Goal: Task Accomplishment & Management: Use online tool/utility

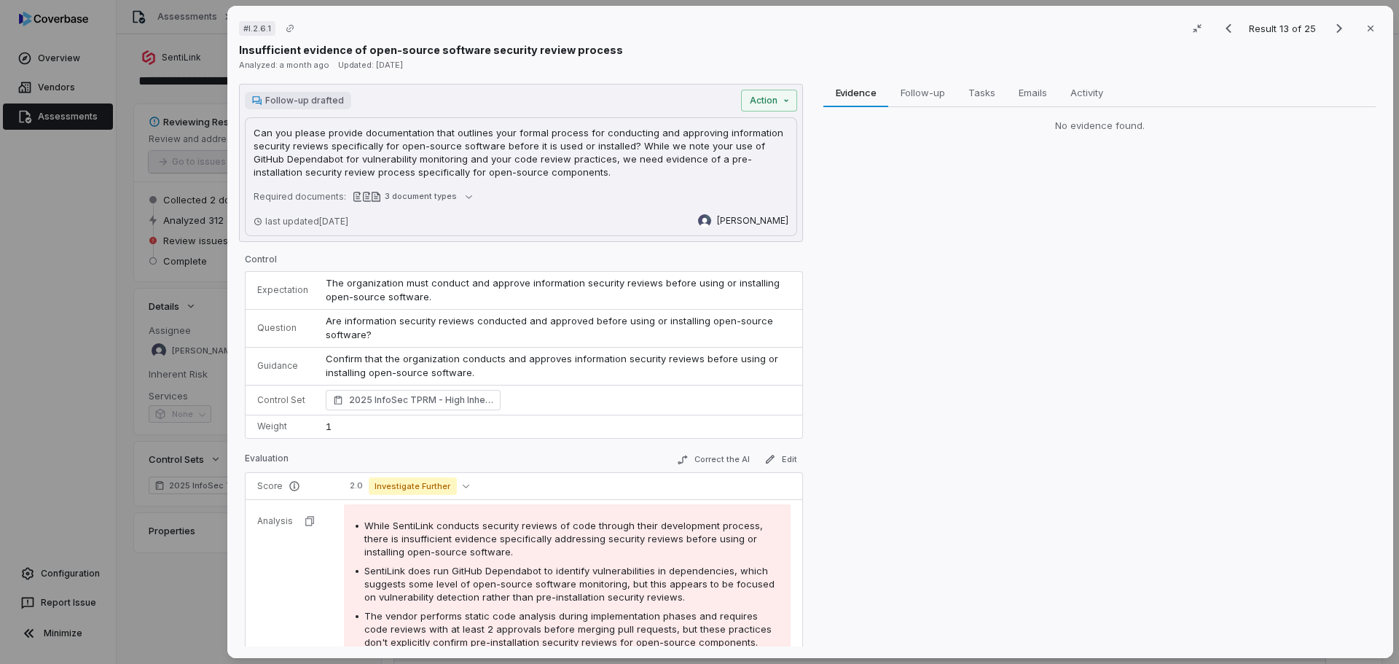
scroll to position [510, 0]
drag, startPoint x: 432, startPoint y: 157, endPoint x: 451, endPoint y: 160, distance: 19.2
click at [432, 157] on p "Can you please provide documentation that outlines your formal process for cond…" at bounding box center [521, 152] width 535 height 52
drag, startPoint x: 556, startPoint y: 173, endPoint x: 533, endPoint y: 173, distance: 22.6
click at [533, 173] on p "Can you please provide documentation that outlines your formal process for cond…" at bounding box center [521, 152] width 535 height 52
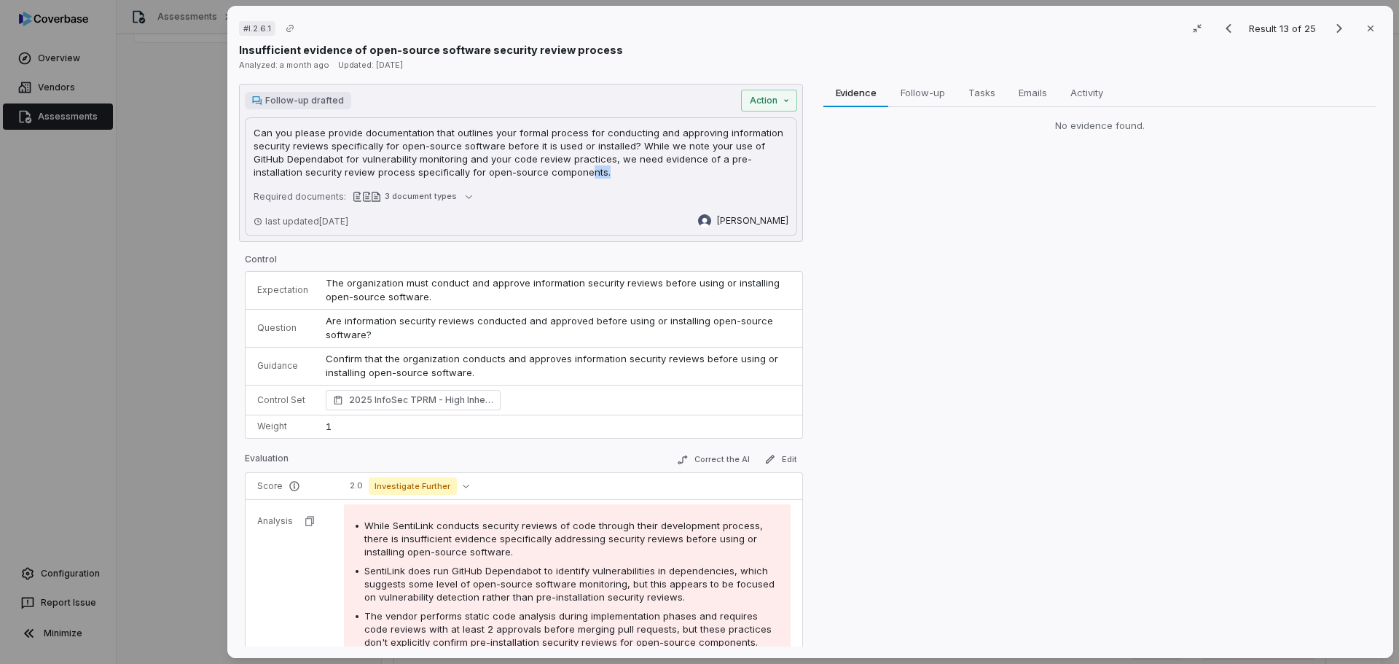
click at [550, 174] on p "Can you please provide documentation that outlines your formal process for cond…" at bounding box center [521, 152] width 535 height 52
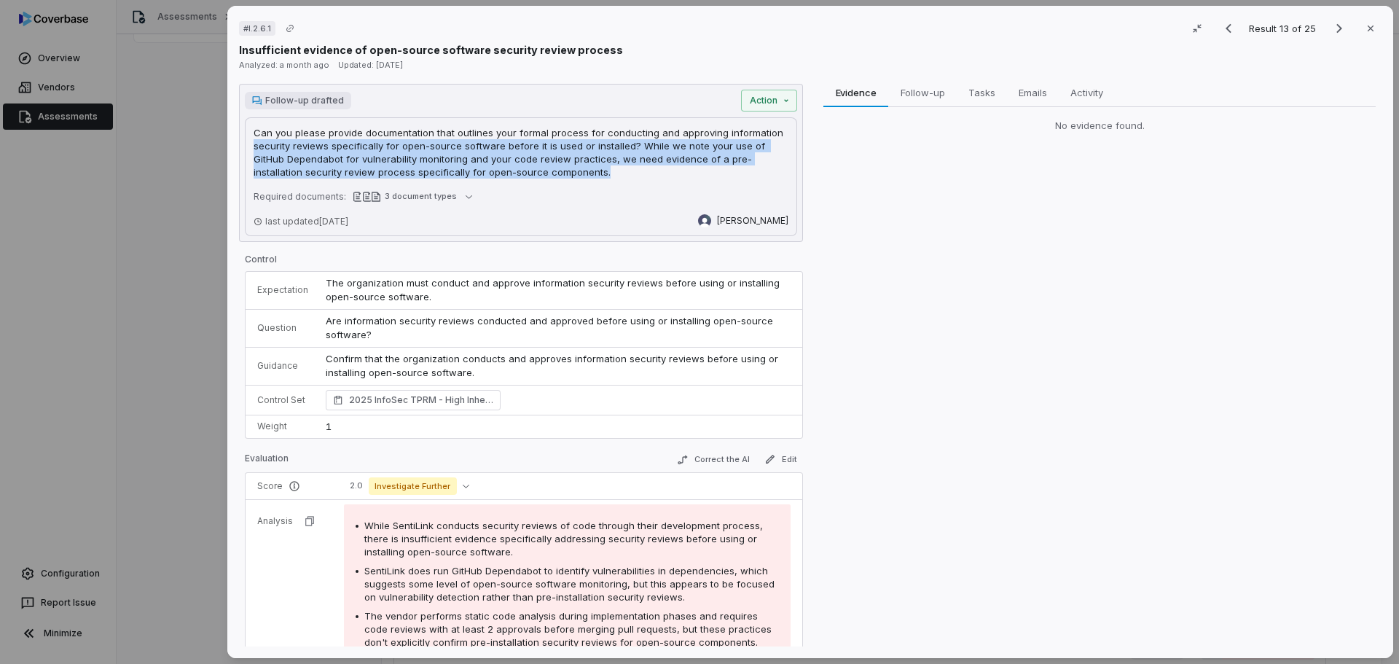
drag, startPoint x: 553, startPoint y: 175, endPoint x: 245, endPoint y: 140, distance: 310.1
click at [244, 139] on div "Follow-up drafted Action Can you please provide documentation that outlines you…" at bounding box center [521, 163] width 564 height 158
drag, startPoint x: 506, startPoint y: 157, endPoint x: 578, endPoint y: 165, distance: 73.4
click at [506, 157] on p "Can you please provide documentation that outlines your formal process for cond…" at bounding box center [521, 152] width 535 height 52
click at [569, 172] on p "Can you please provide documentation that outlines your formal process for cond…" at bounding box center [521, 152] width 535 height 52
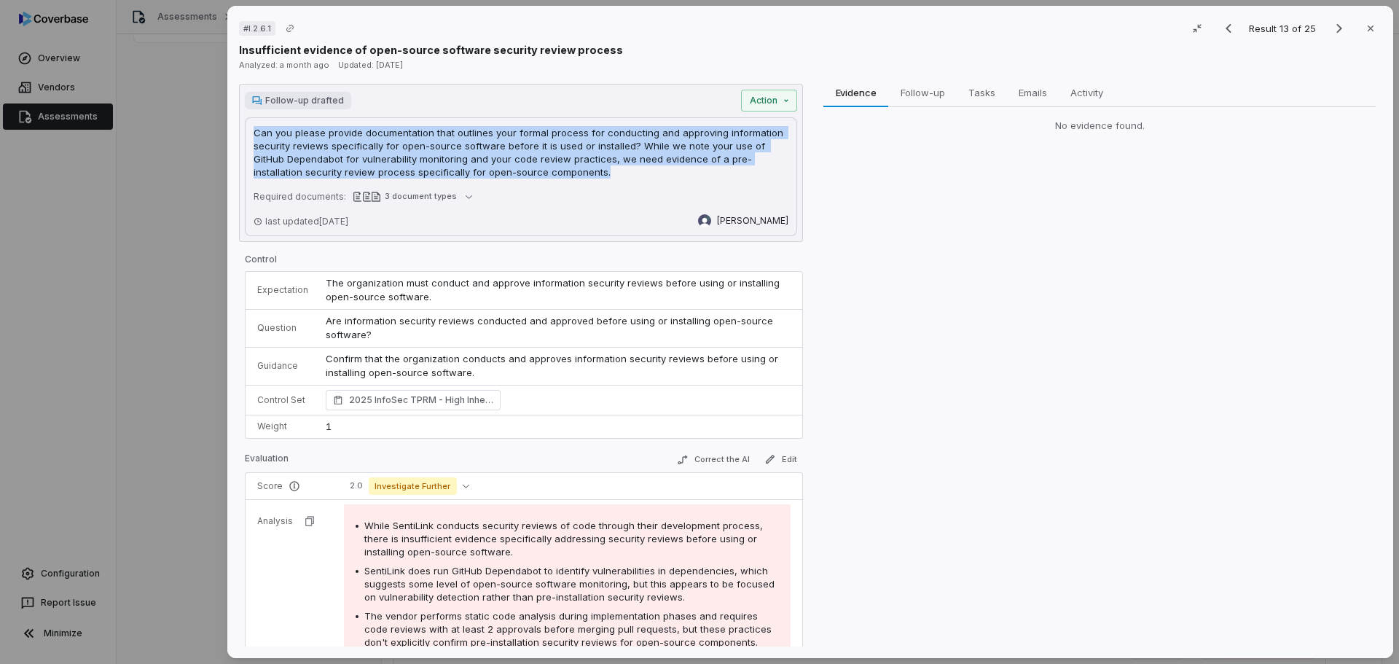
drag, startPoint x: 553, startPoint y: 173, endPoint x: 237, endPoint y: 137, distance: 317.5
click at [237, 137] on div "# I.2.6.1 Result 13 of 25 Close Insufficient evidence of open-source software s…" at bounding box center [810, 332] width 1166 height 652
copy p "Can you please provide documentation that outlines your formal process for cond…"
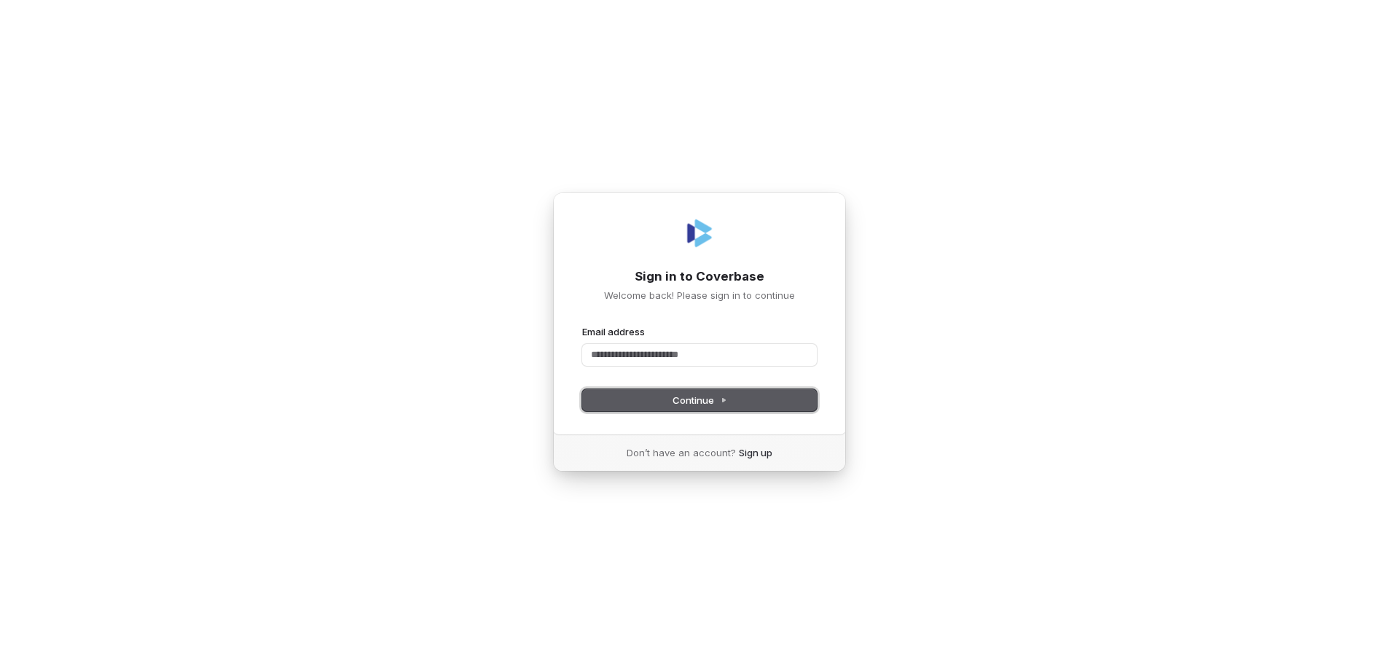
click at [682, 407] on button "Continue" at bounding box center [699, 400] width 235 height 22
click at [657, 358] on input "Email address" at bounding box center [699, 355] width 235 height 22
click at [624, 350] on input "Email address" at bounding box center [699, 355] width 235 height 22
click at [582, 325] on button "submit" at bounding box center [582, 325] width 0 height 0
click at [692, 400] on span "Continue" at bounding box center [699, 399] width 55 height 13
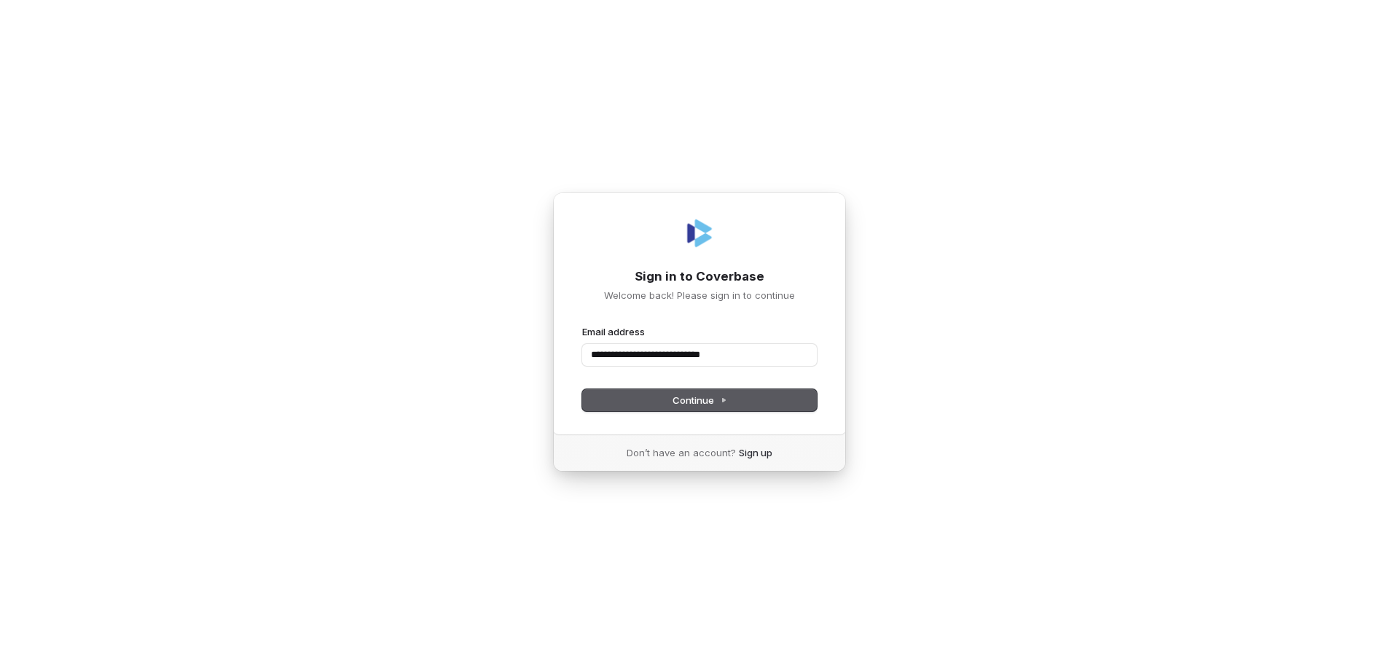
type input "**********"
click at [654, 364] on input "Email address" at bounding box center [699, 355] width 235 height 22
click at [582, 325] on button "submit" at bounding box center [582, 325] width 0 height 0
type input "**********"
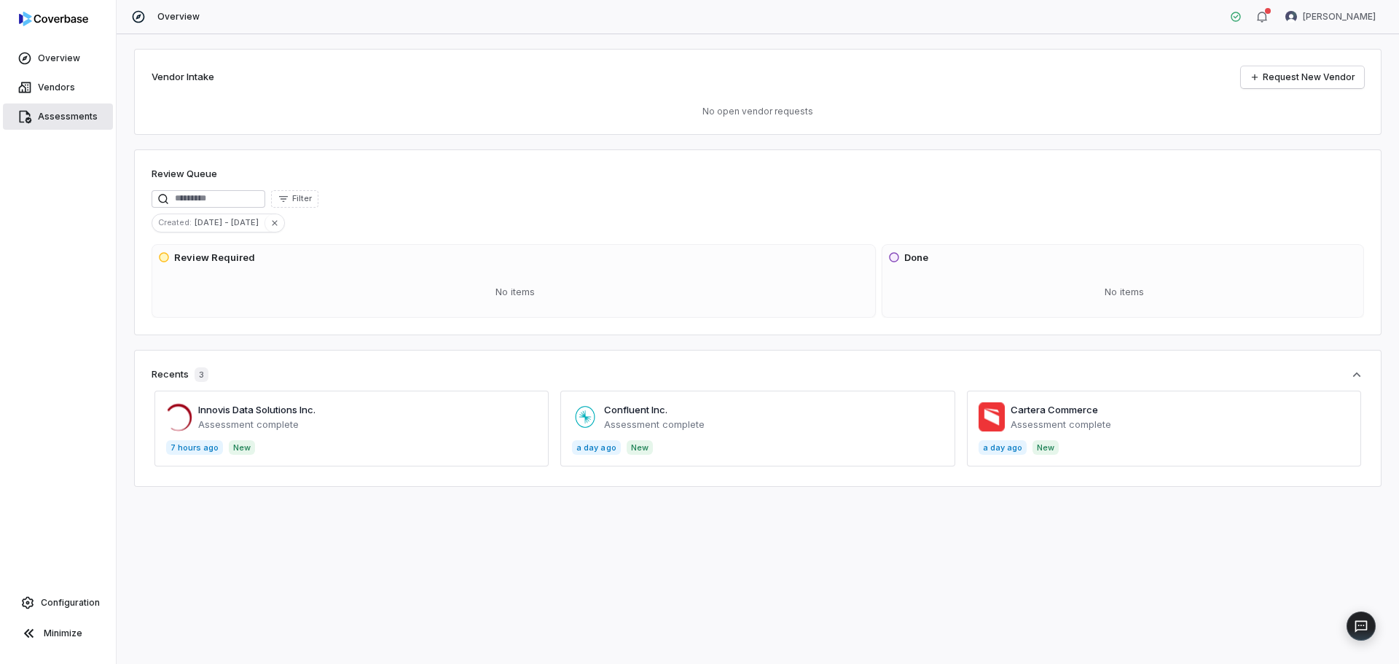
click at [63, 114] on span "Assessments" at bounding box center [68, 117] width 60 height 12
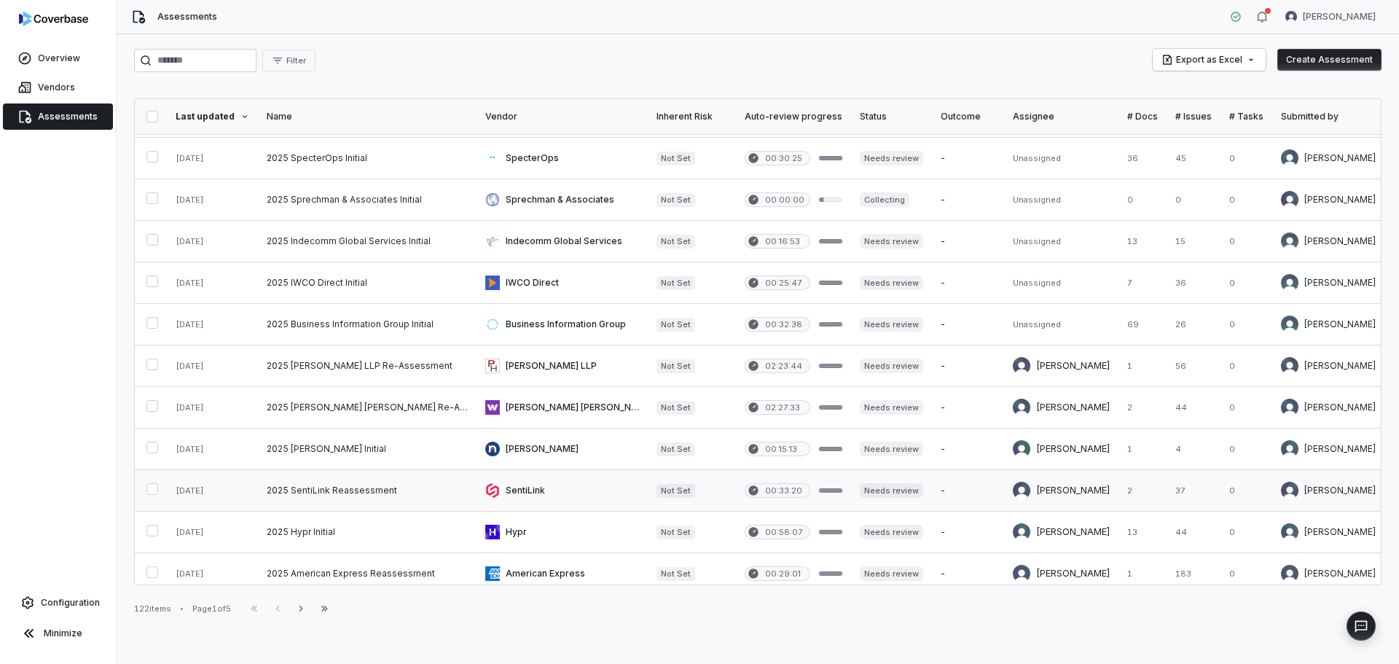
scroll to position [437, 0]
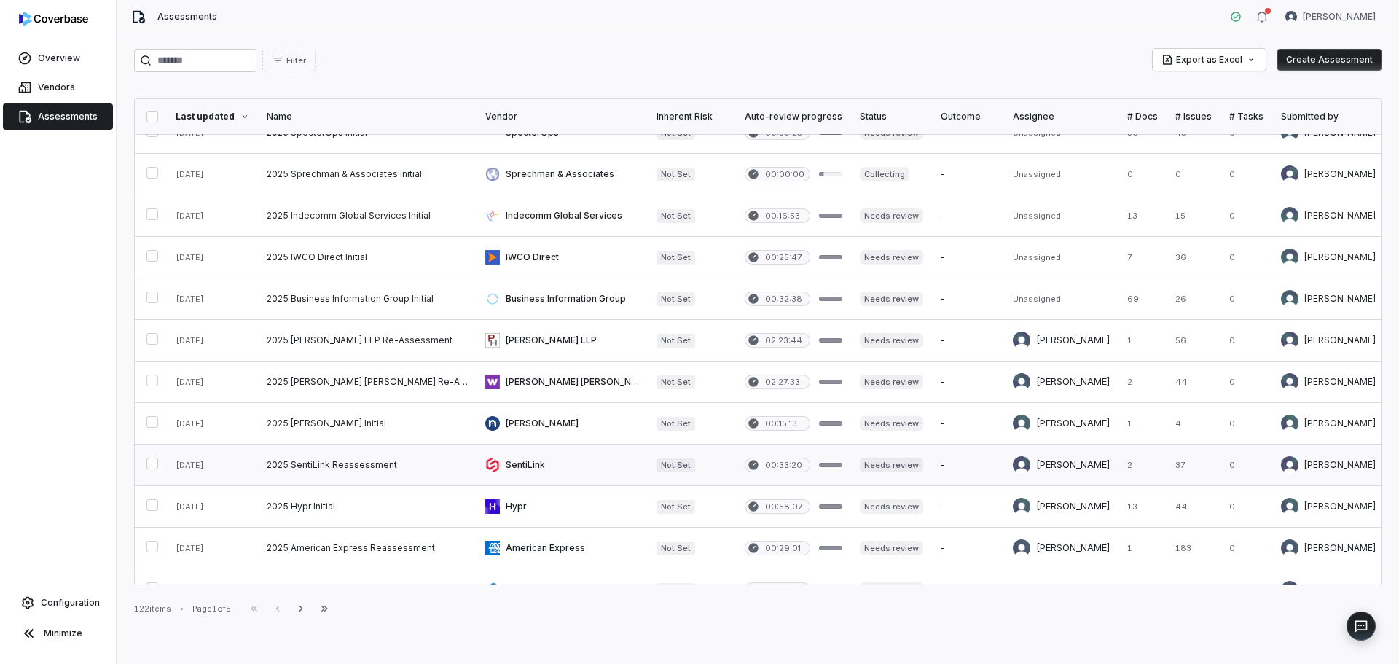
click at [328, 468] on link at bounding box center [367, 464] width 219 height 41
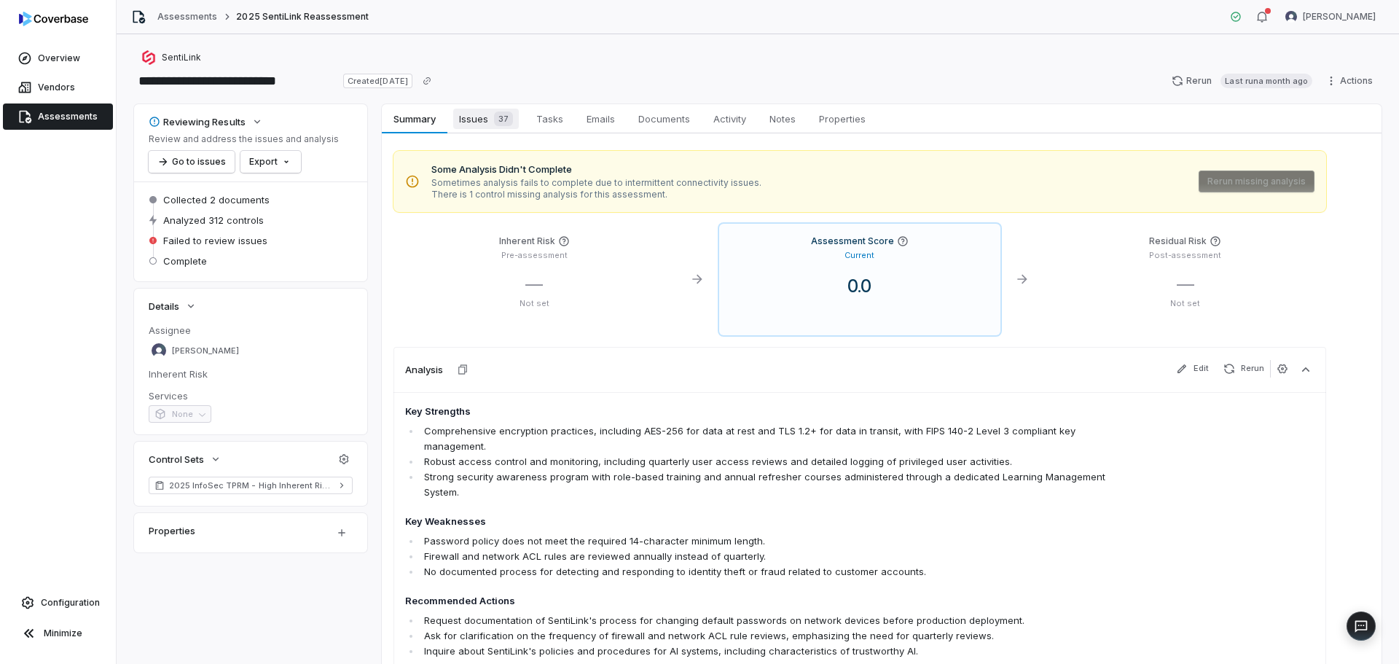
click at [476, 118] on span "Issues 37" at bounding box center [486, 119] width 66 height 20
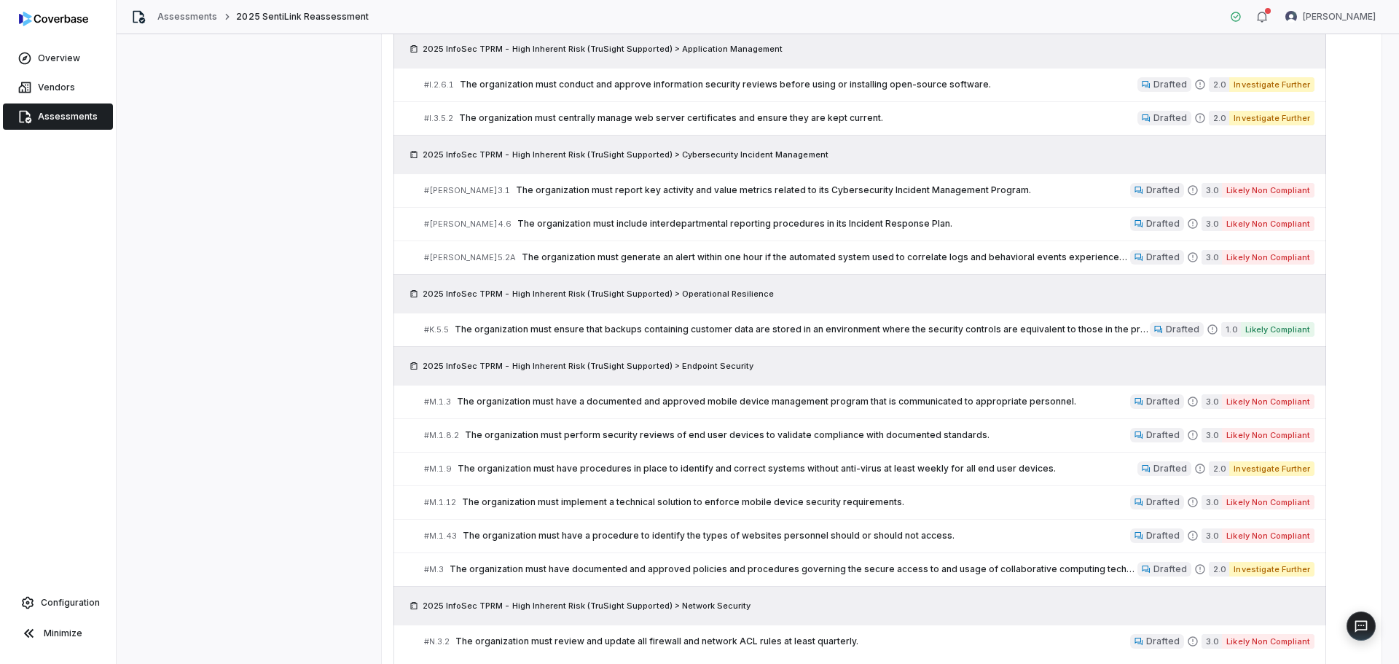
scroll to position [819, 0]
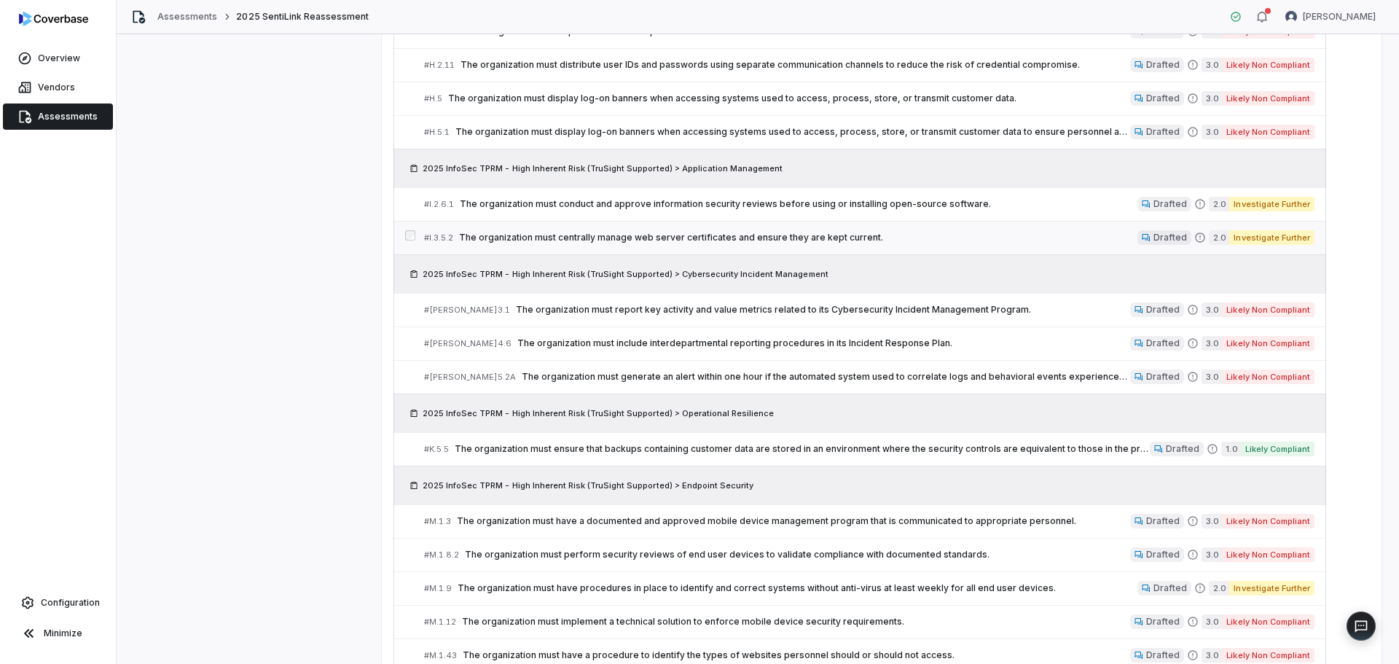
click at [529, 237] on span "The organization must centrally manage web server certificates and ensure they …" at bounding box center [798, 238] width 678 height 12
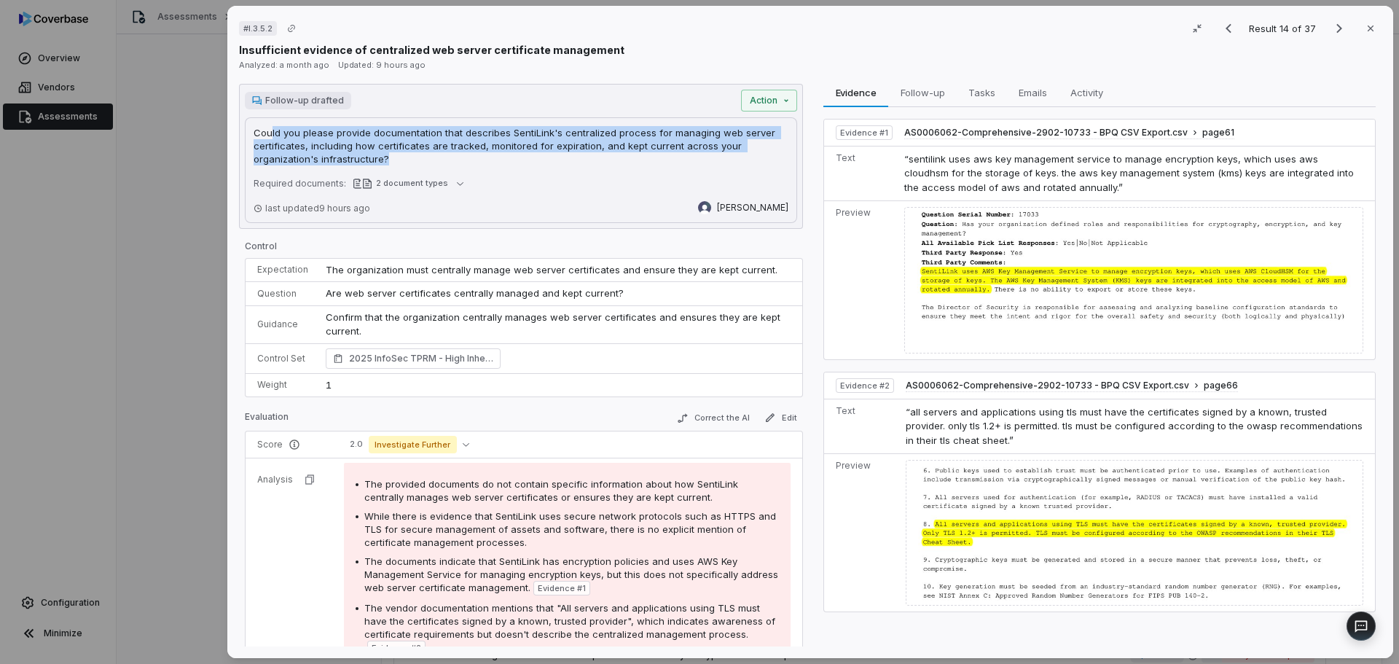
drag, startPoint x: 397, startPoint y: 157, endPoint x: 268, endPoint y: 118, distance: 134.8
click at [269, 118] on div "Could you please provide documentation that describes SentiLink's centralized p…" at bounding box center [521, 170] width 552 height 106
click at [312, 144] on p "Could you please provide documentation that describes SentiLink's centralized p…" at bounding box center [521, 145] width 535 height 39
drag, startPoint x: 399, startPoint y: 155, endPoint x: 228, endPoint y: 130, distance: 173.0
click at [228, 130] on div "# I.3.5.2 Result 14 of 37 Close Insufficient evidence of centralized web server…" at bounding box center [810, 332] width 1166 height 652
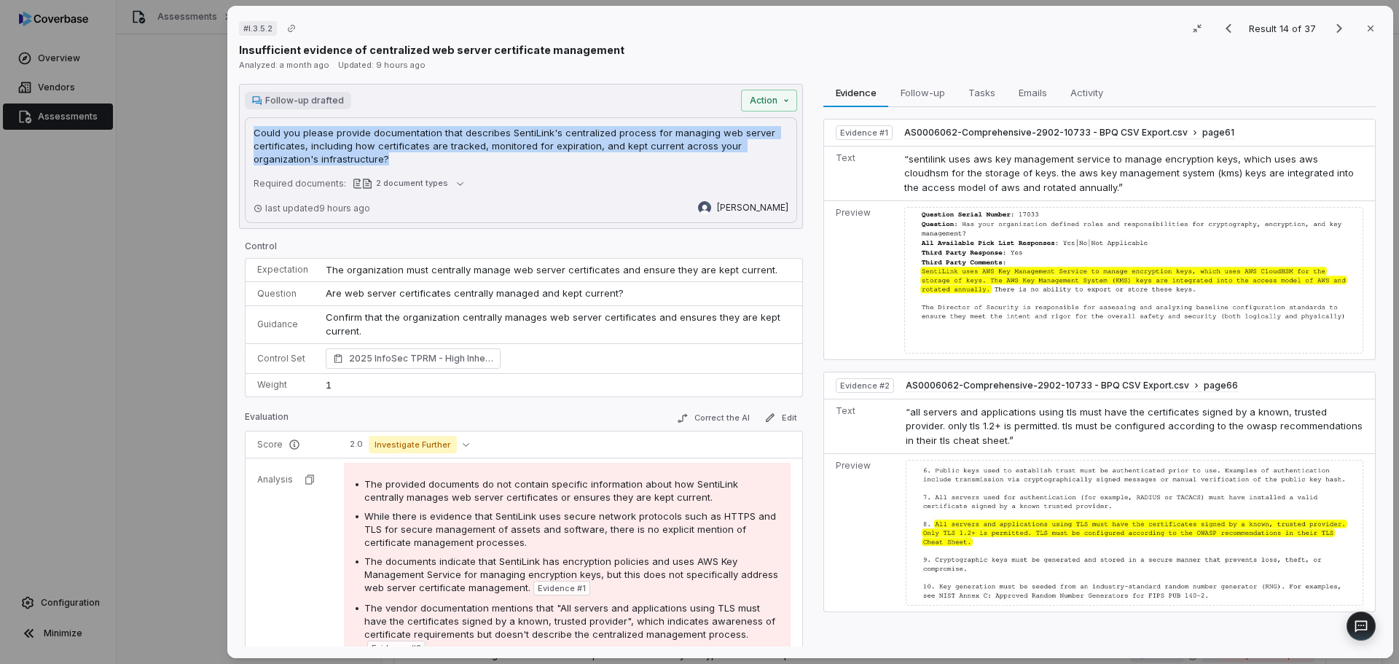
copy p "Could you please provide documentation that describes SentiLink's centralized p…"
click at [1330, 31] on icon "Next result" at bounding box center [1338, 28] width 17 height 17
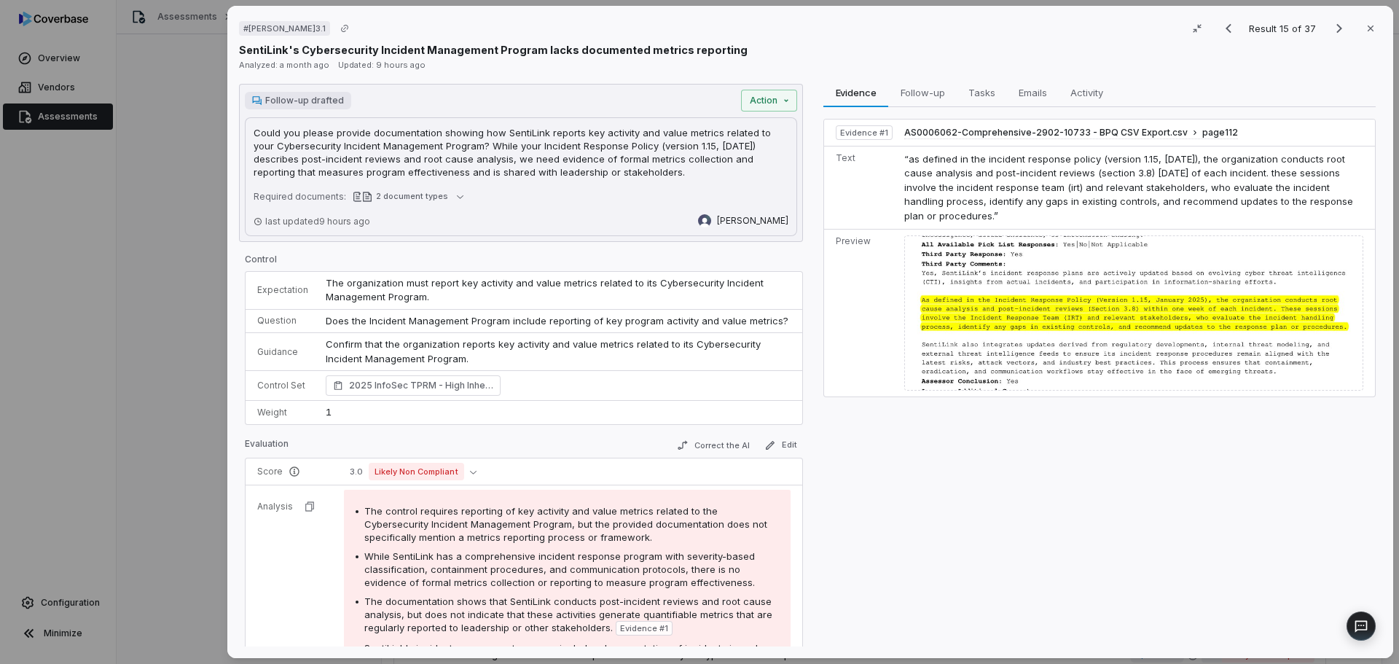
click at [610, 168] on p "Could you please provide documentation showing how SentiLink reports key activi…" at bounding box center [521, 152] width 535 height 52
drag, startPoint x: 652, startPoint y: 170, endPoint x: 635, endPoint y: 171, distance: 17.5
click at [635, 171] on p "Could you please provide documentation showing how SentiLink reports key activi…" at bounding box center [521, 152] width 535 height 52
drag, startPoint x: 629, startPoint y: 174, endPoint x: 190, endPoint y: 143, distance: 440.4
click at [190, 143] on div "# J.3.1 Result 15 of 37 Close SentiLink's Cybersecurity Incident Management Pro…" at bounding box center [699, 332] width 1399 height 664
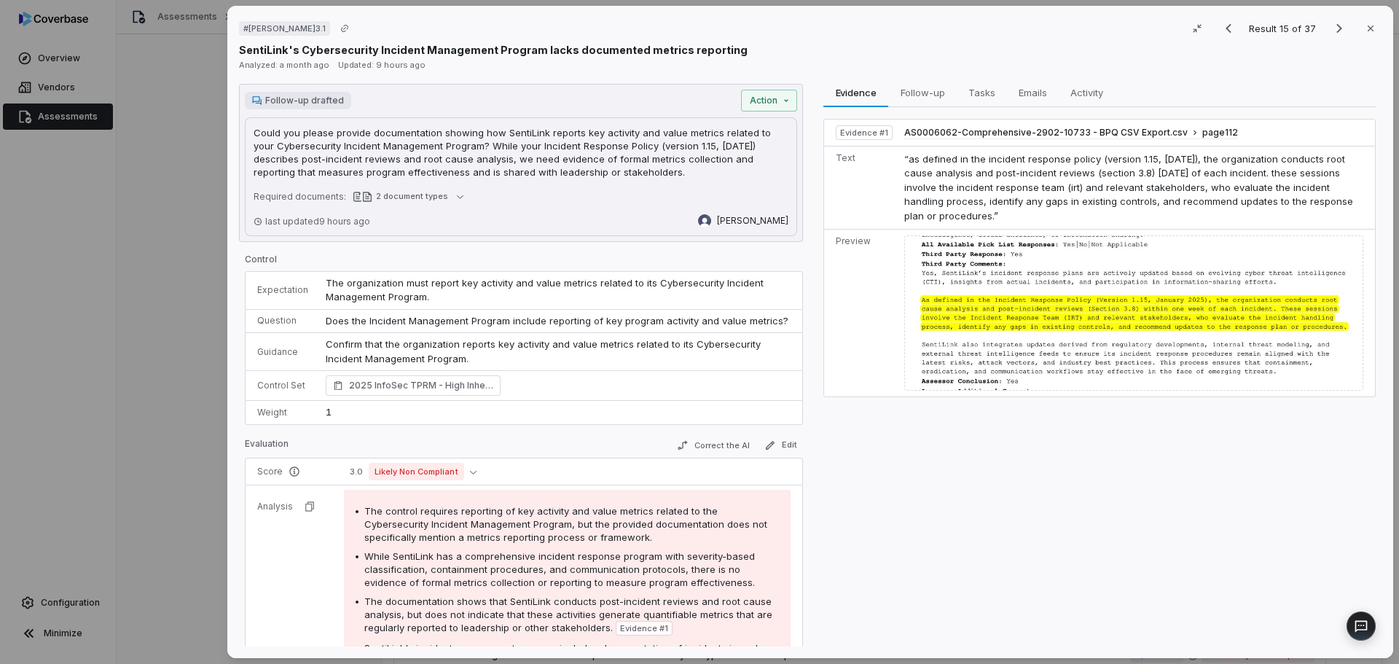
click at [497, 149] on p "Could you please provide documentation showing how SentiLink reports key activi…" at bounding box center [521, 152] width 535 height 52
click at [632, 169] on p "Could you please provide documentation showing how SentiLink reports key activi…" at bounding box center [521, 152] width 535 height 52
drag, startPoint x: 605, startPoint y: 173, endPoint x: 350, endPoint y: 142, distance: 256.9
click at [235, 135] on div "# J.3.1 Result 15 of 37 Close SentiLink's Cybersecurity Incident Management Pro…" at bounding box center [810, 332] width 1166 height 652
copy p "Could you please provide documentation showing how SentiLink reports key activi…"
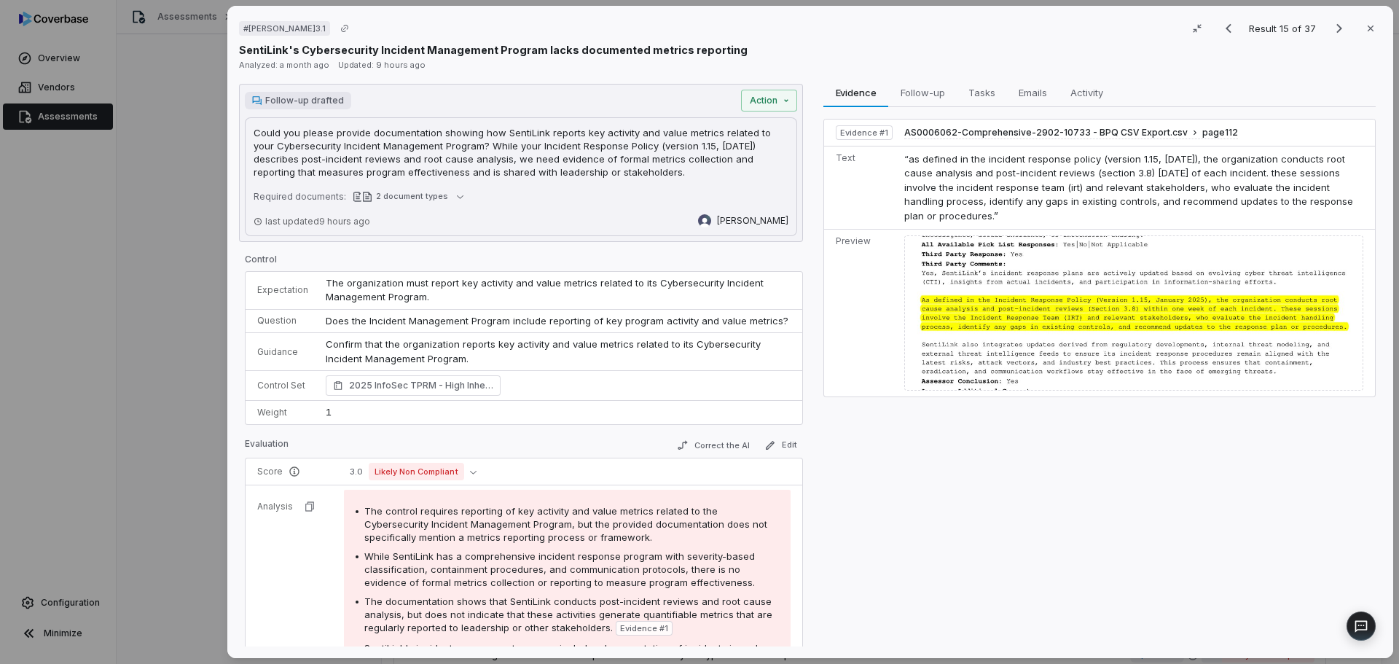
drag, startPoint x: 1338, startPoint y: 24, endPoint x: 625, endPoint y: 182, distance: 729.8
click at [1338, 24] on icon "Next result" at bounding box center [1338, 28] width 17 height 17
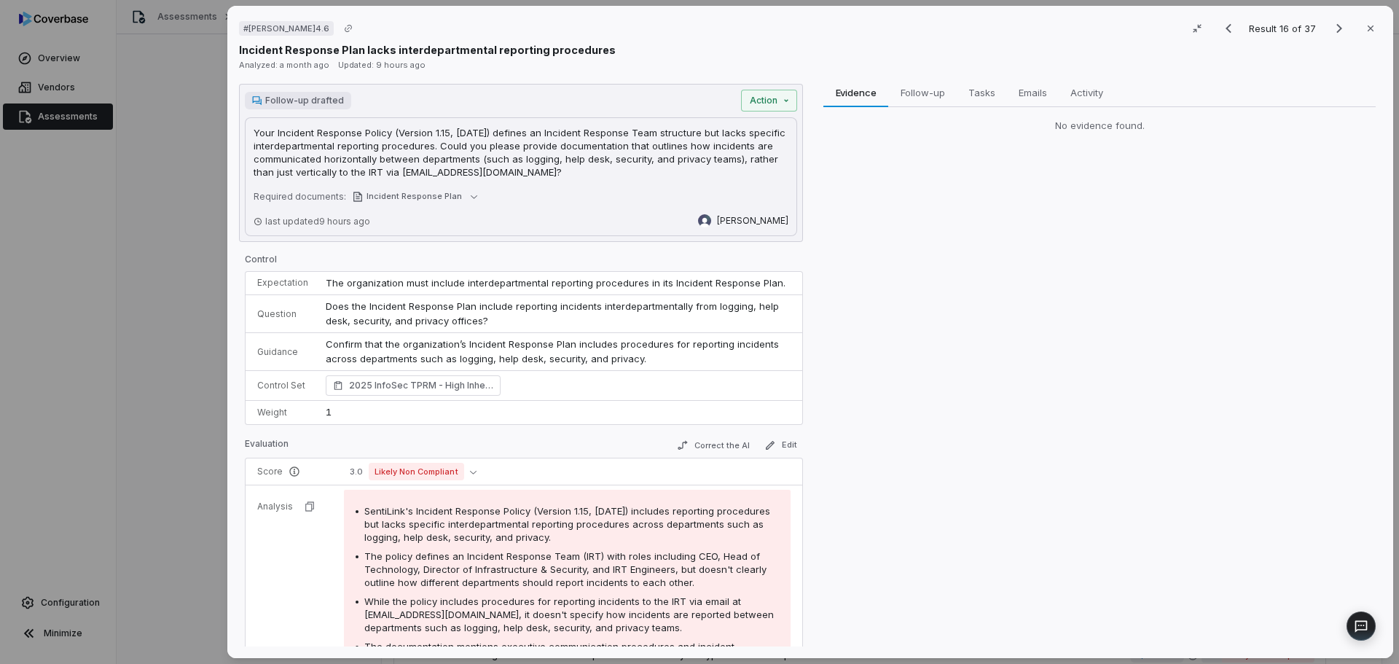
click at [527, 176] on p "Your Incident Response Policy (Version 1.15, January 2025) defines an Incident …" at bounding box center [521, 152] width 535 height 52
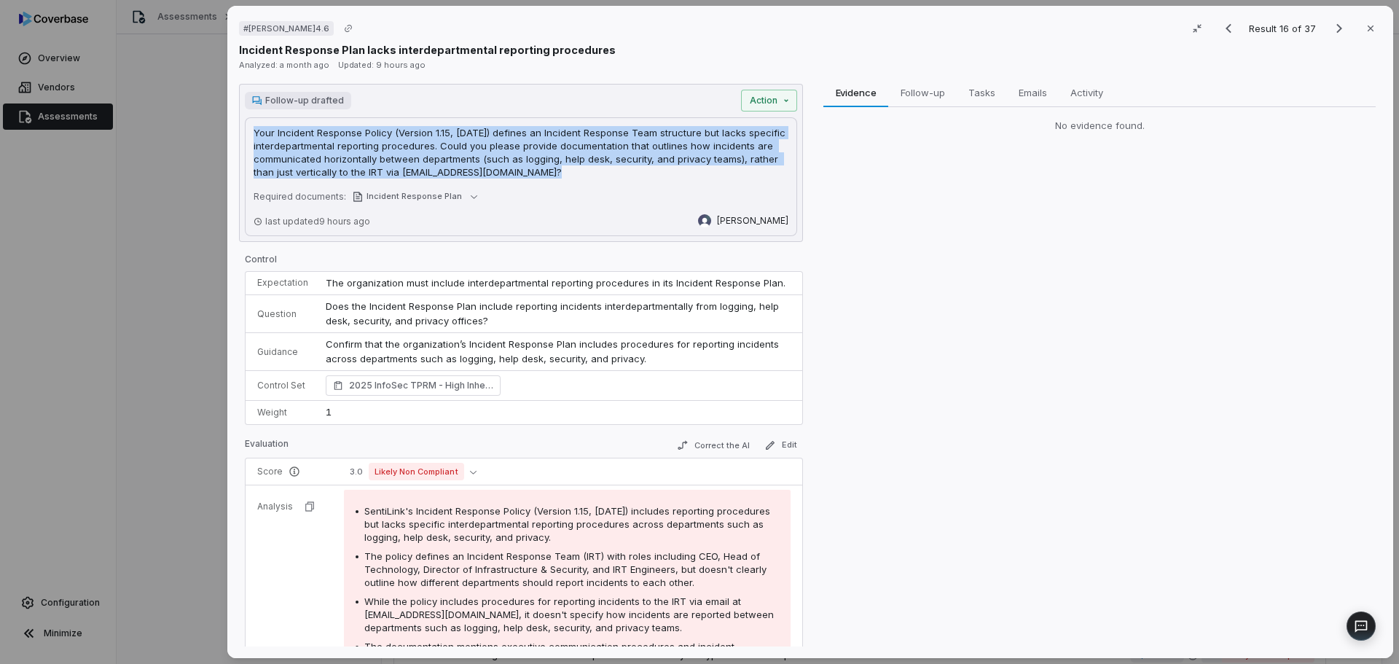
drag, startPoint x: 518, startPoint y: 170, endPoint x: 232, endPoint y: 130, distance: 288.5
click at [232, 130] on div "# J.4.6 Result 16 of 37 Close Incident Response Plan lacks interdepartmental re…" at bounding box center [810, 332] width 1166 height 652
copy p "Your Incident Response Policy (Version 1.15, January 2025) defines an Incident …"
drag, startPoint x: 1334, startPoint y: 28, endPoint x: 1265, endPoint y: 26, distance: 69.2
click at [1334, 28] on icon "Next result" at bounding box center [1338, 28] width 17 height 17
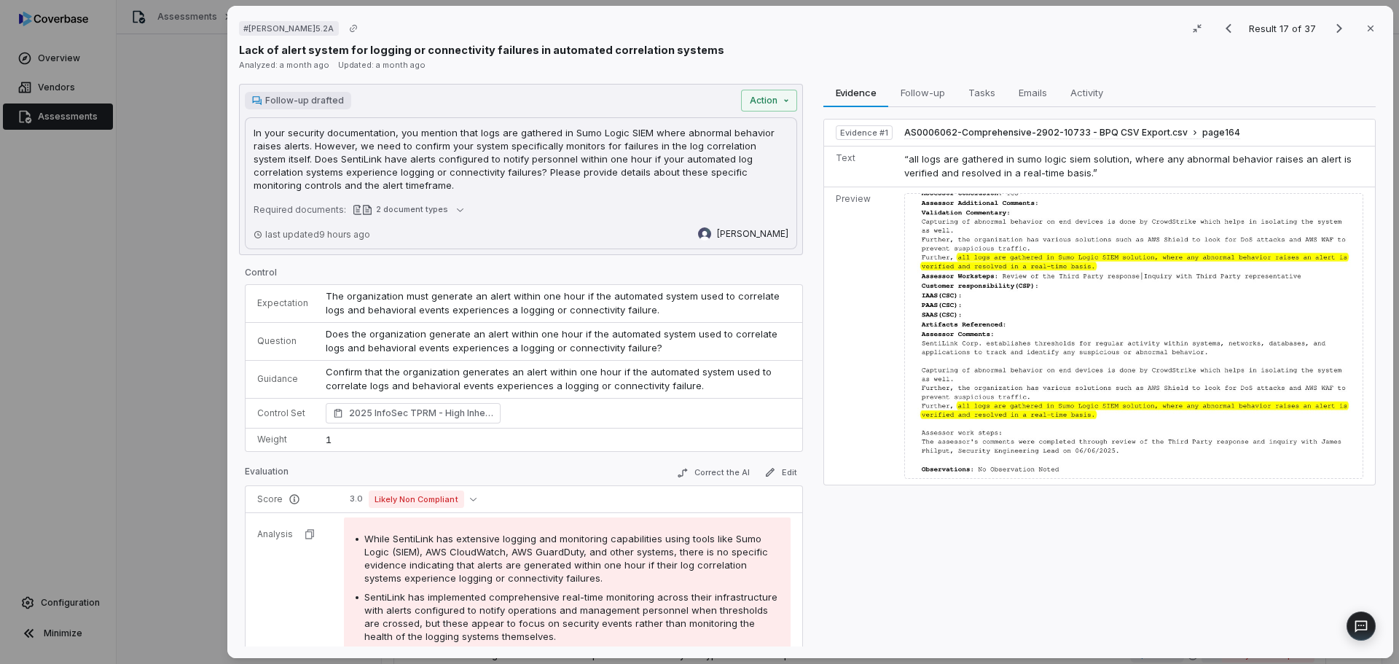
click at [371, 163] on p "In your security documentation, you mention that logs are gathered in Sumo Logi…" at bounding box center [521, 159] width 535 height 66
click at [374, 185] on p "In your security documentation, you mention that logs are gathered in Sumo Logi…" at bounding box center [521, 159] width 535 height 66
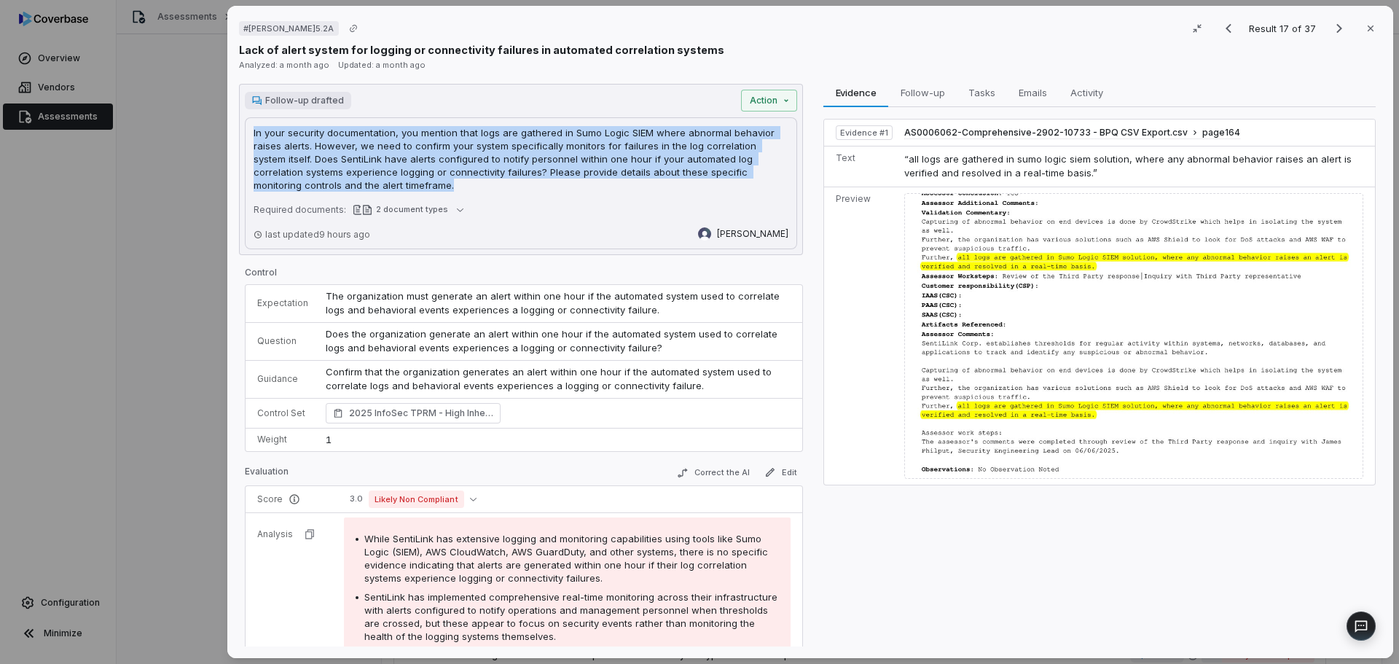
drag, startPoint x: 364, startPoint y: 185, endPoint x: 244, endPoint y: 128, distance: 133.0
click at [244, 128] on div "Follow-up drafted Action In your security documentation, you mention that logs …" at bounding box center [521, 169] width 564 height 171
copy p "In your security documentation, you mention that logs are gathered in Sumo Logi…"
